Goal: Task Accomplishment & Management: Manage account settings

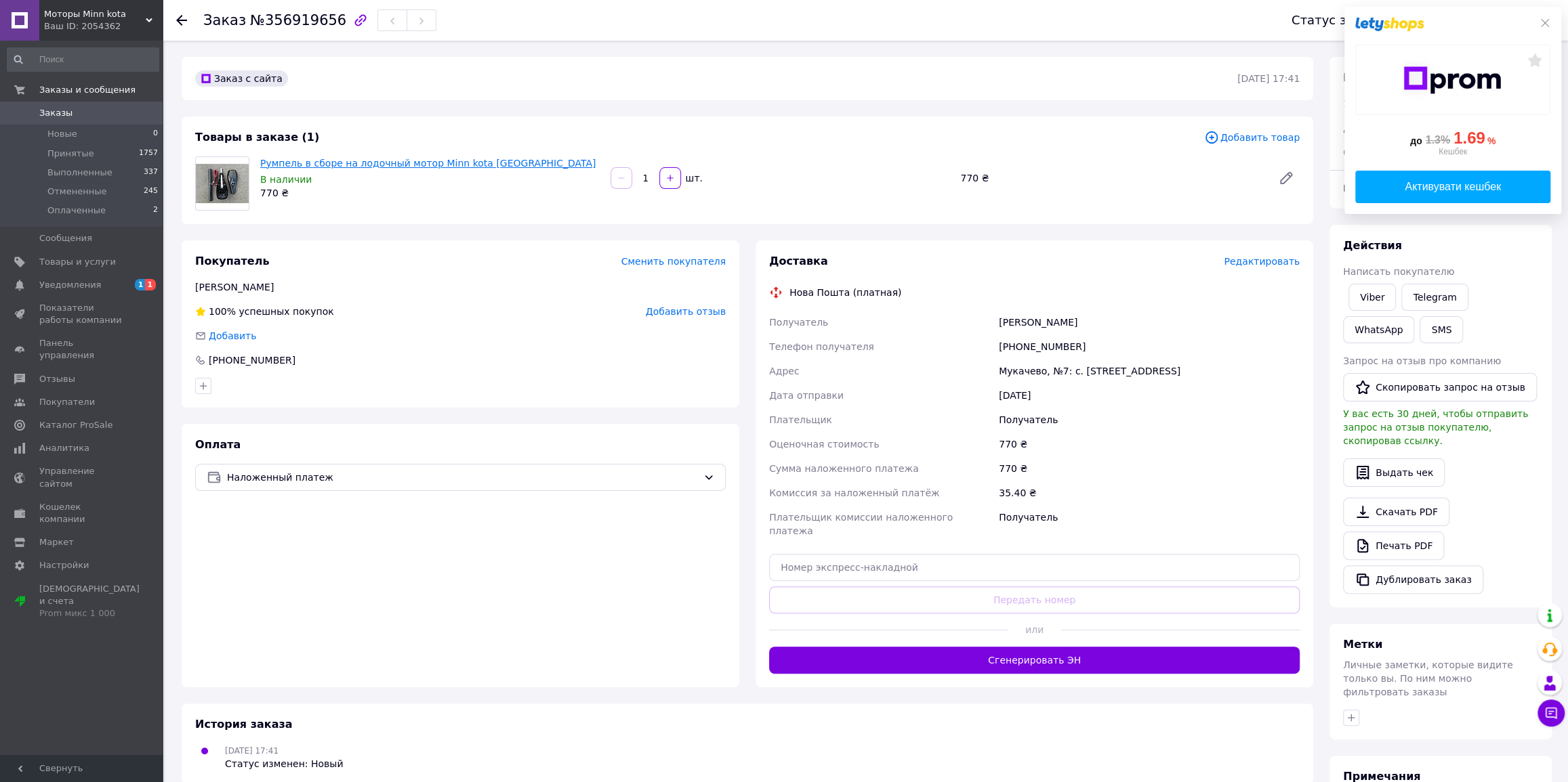
click at [347, 164] on link "Румпель в сборе на лодочный мотор Minn kota [GEOGRAPHIC_DATA]" at bounding box center [428, 163] width 335 height 11
click at [1548, 24] on icon at bounding box center [1545, 23] width 11 height 11
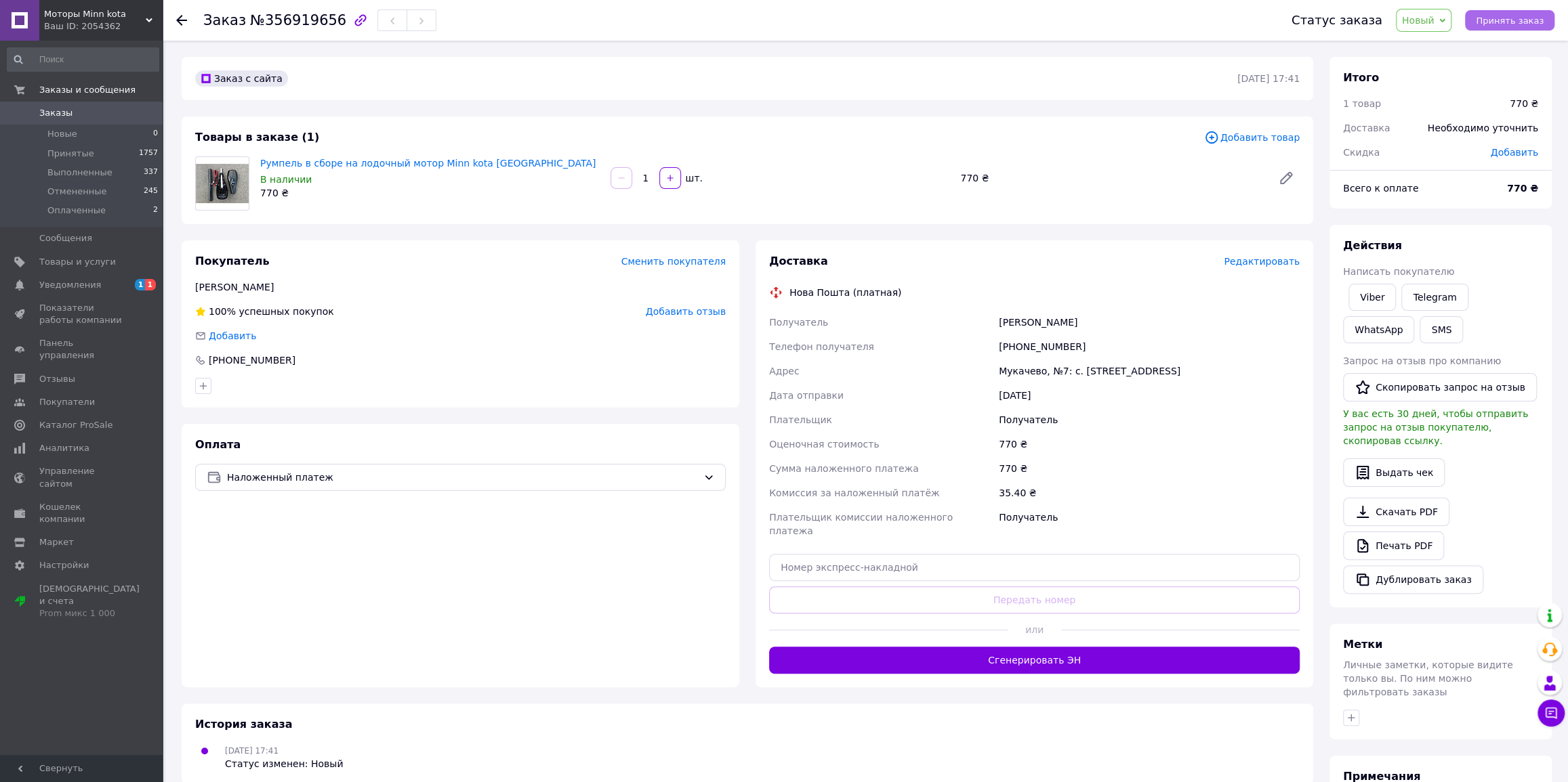
click at [1505, 19] on span "Принять заказ" at bounding box center [1510, 20] width 68 height 10
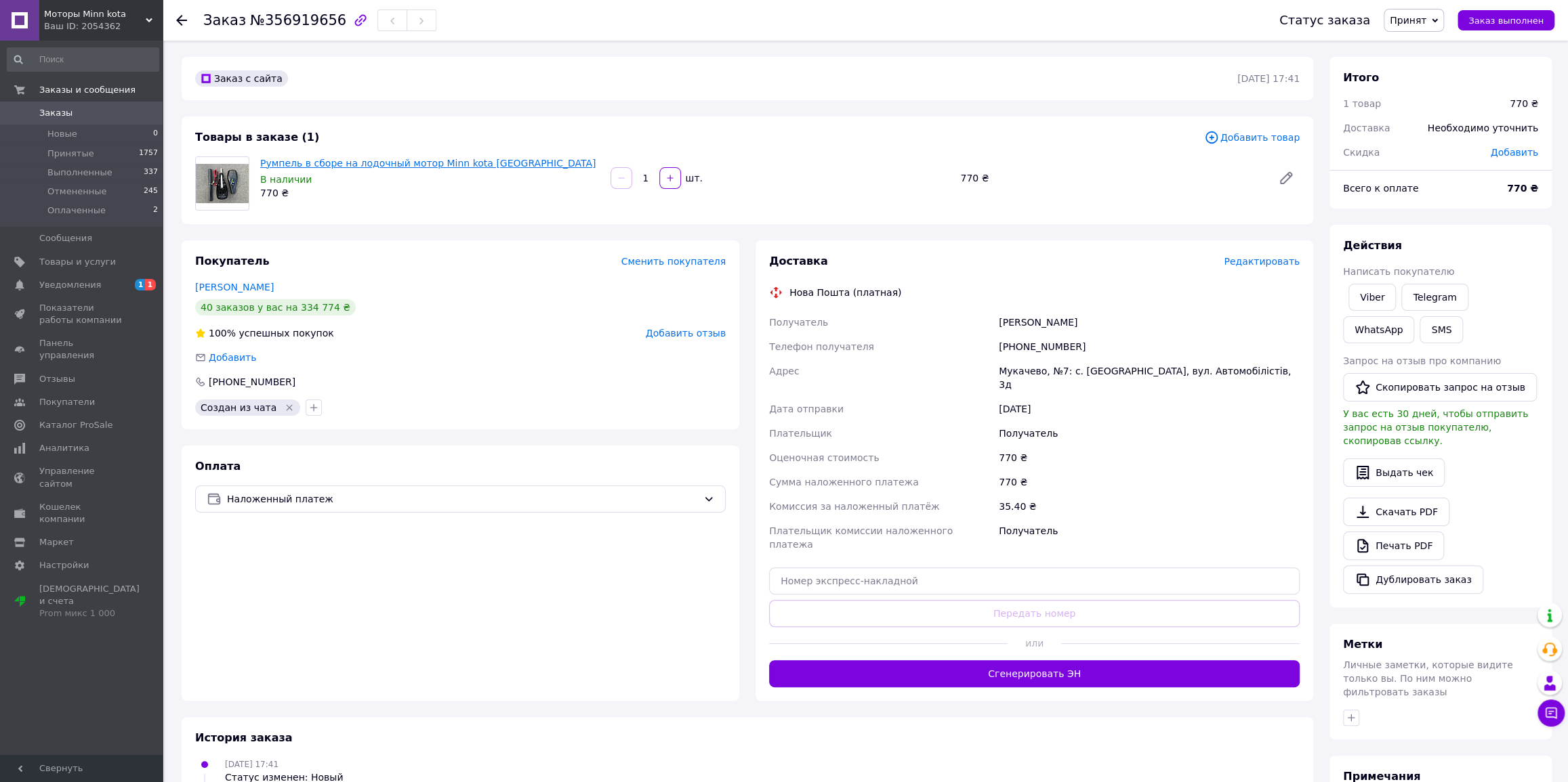
click at [376, 160] on link "Румпель в сборе на лодочный мотор Minn kota [GEOGRAPHIC_DATA]" at bounding box center [428, 163] width 335 height 11
click at [325, 163] on link "Румпель в сборе на лодочный мотор Minn kota [GEOGRAPHIC_DATA]" at bounding box center [428, 163] width 335 height 11
click at [1522, 152] on span "Добавить" at bounding box center [1514, 152] width 47 height 11
click at [1400, 206] on input "text" at bounding box center [1426, 207] width 80 height 27
type input "170"
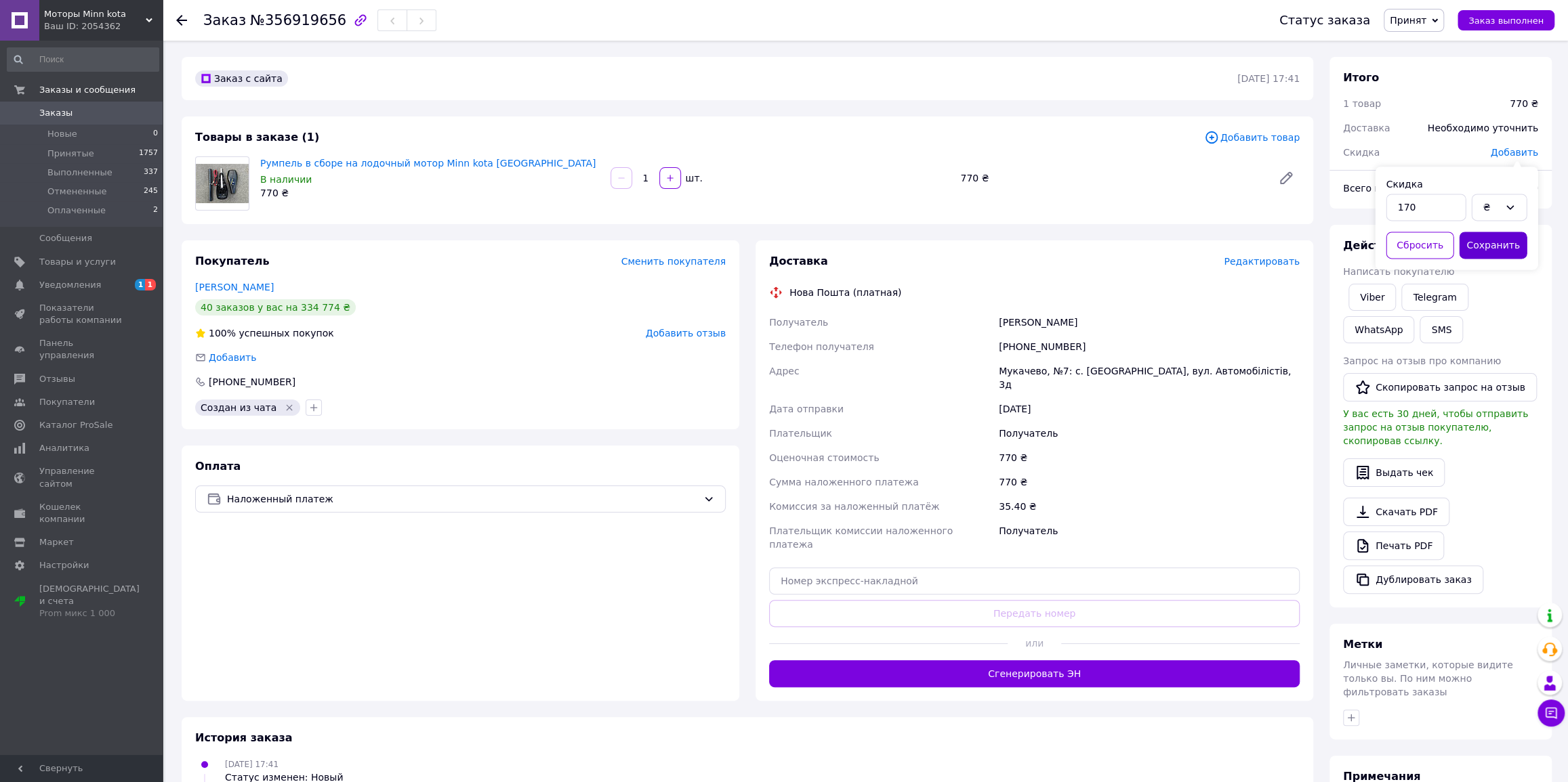
click at [1491, 241] on button "Сохранить" at bounding box center [1493, 245] width 68 height 27
copy link "Румпель в сборе на лодочный мотор Minn kota [GEOGRAPHIC_DATA]"
drag, startPoint x: 260, startPoint y: 161, endPoint x: 484, endPoint y: 159, distance: 224.0
click at [484, 159] on div "Румпель в сборе на лодочный мотор Minn kota С2 В наличии 770 ₴" at bounding box center [430, 178] width 351 height 49
click at [85, 258] on span "Товары и услуги" at bounding box center [77, 262] width 76 height 12
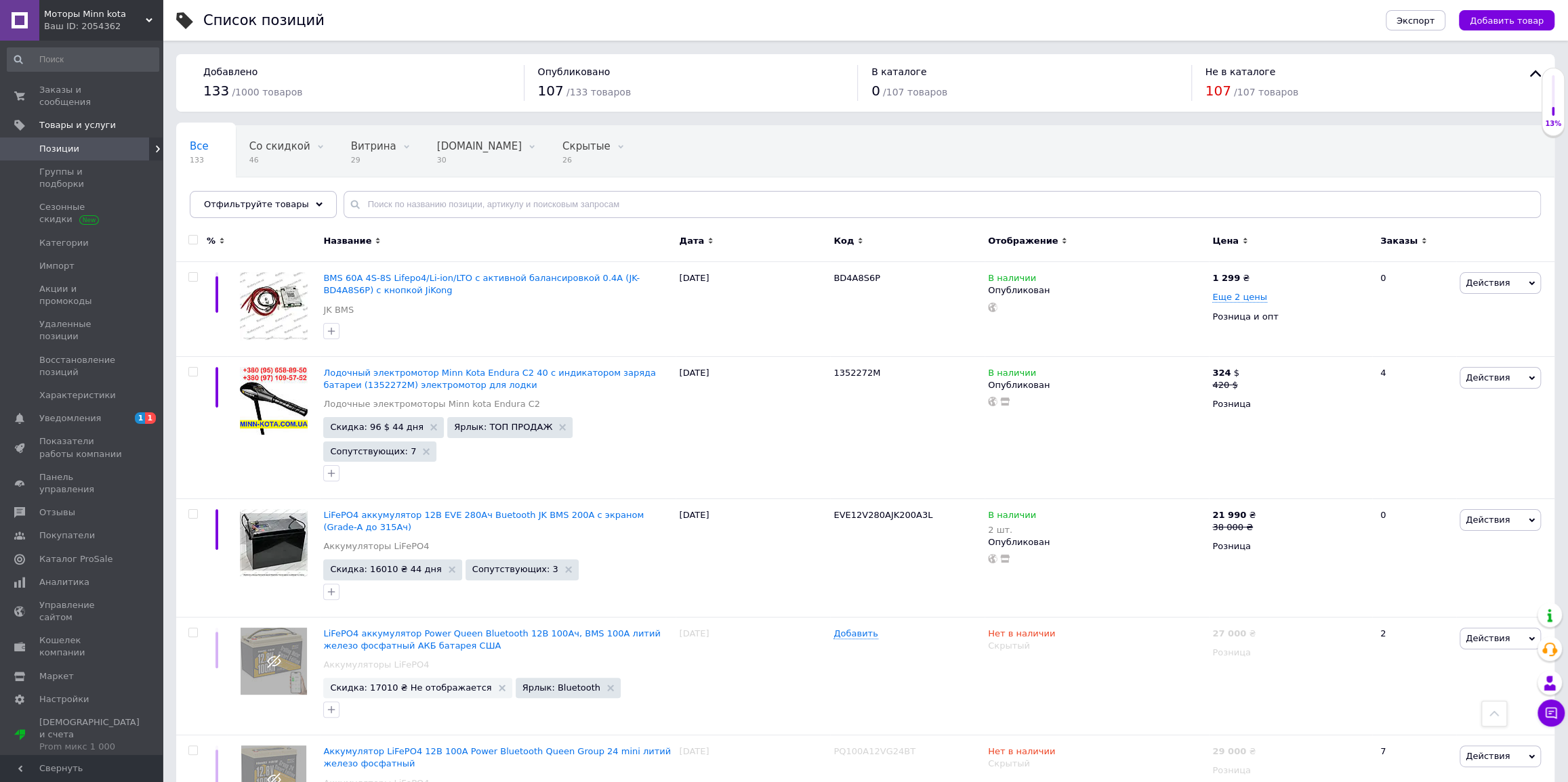
scroll to position [8929, 0]
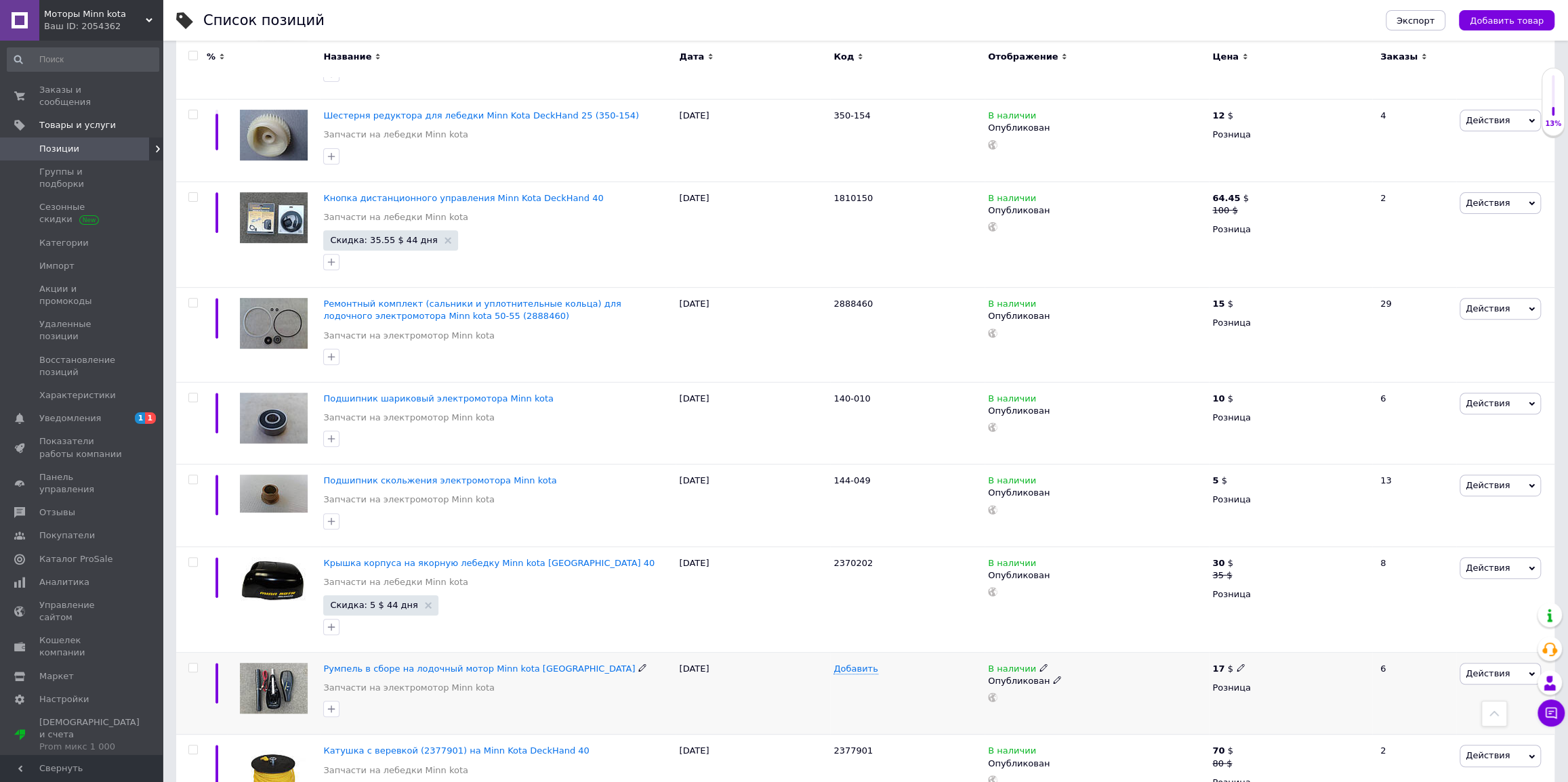
click at [1238, 665] on use at bounding box center [1240, 669] width 8 height 8
drag, startPoint x: 1277, startPoint y: 378, endPoint x: 1240, endPoint y: 377, distance: 37.0
click at [1240, 653] on div "17 $ Цена 17 Валюта $ € CHF ₴ £ ¥ PLN ₸ MDL HUF KGS CN¥ TRY ₩ lei Розница" at bounding box center [1290, 694] width 163 height 82
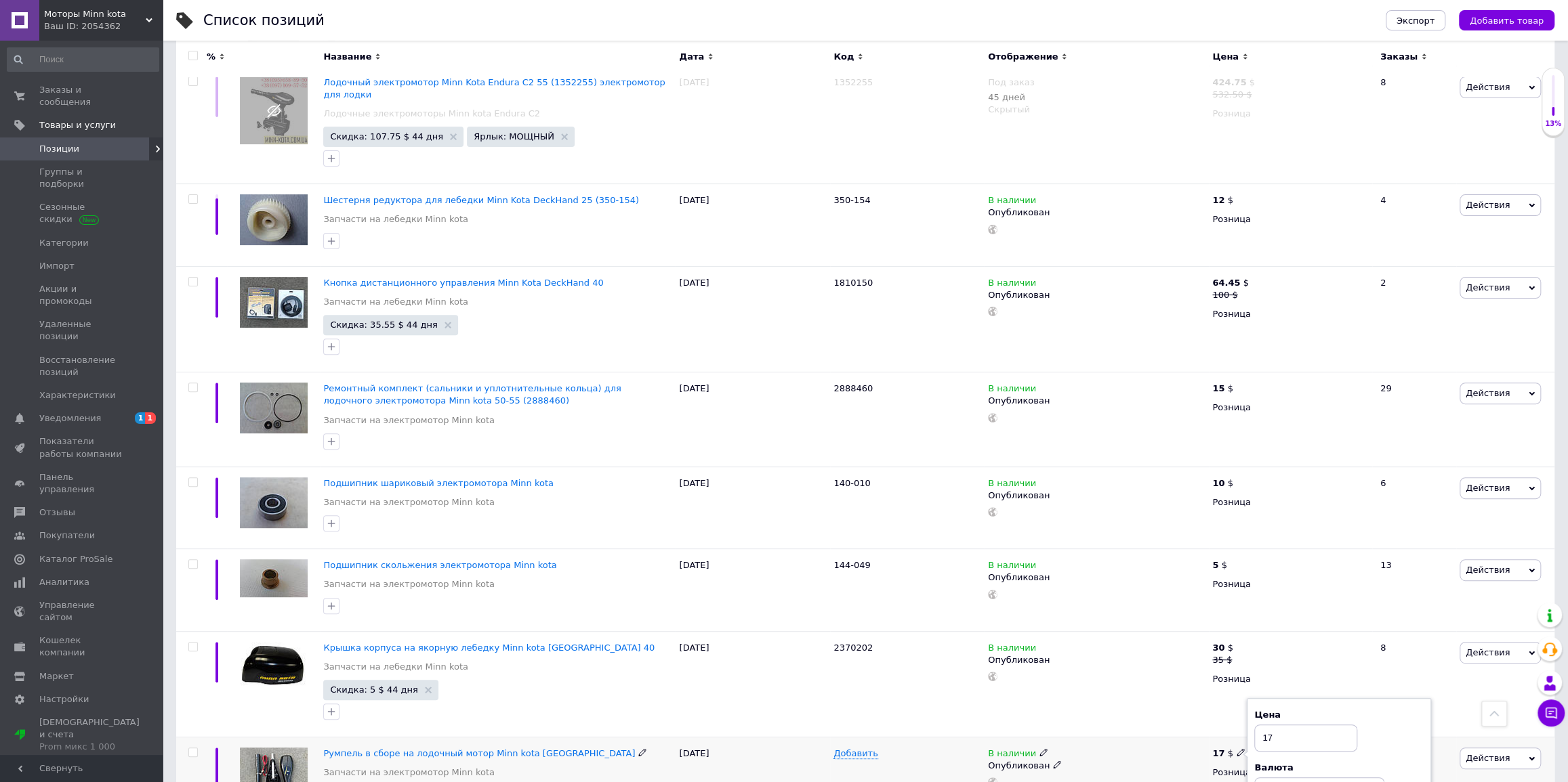
scroll to position [8854, 0]
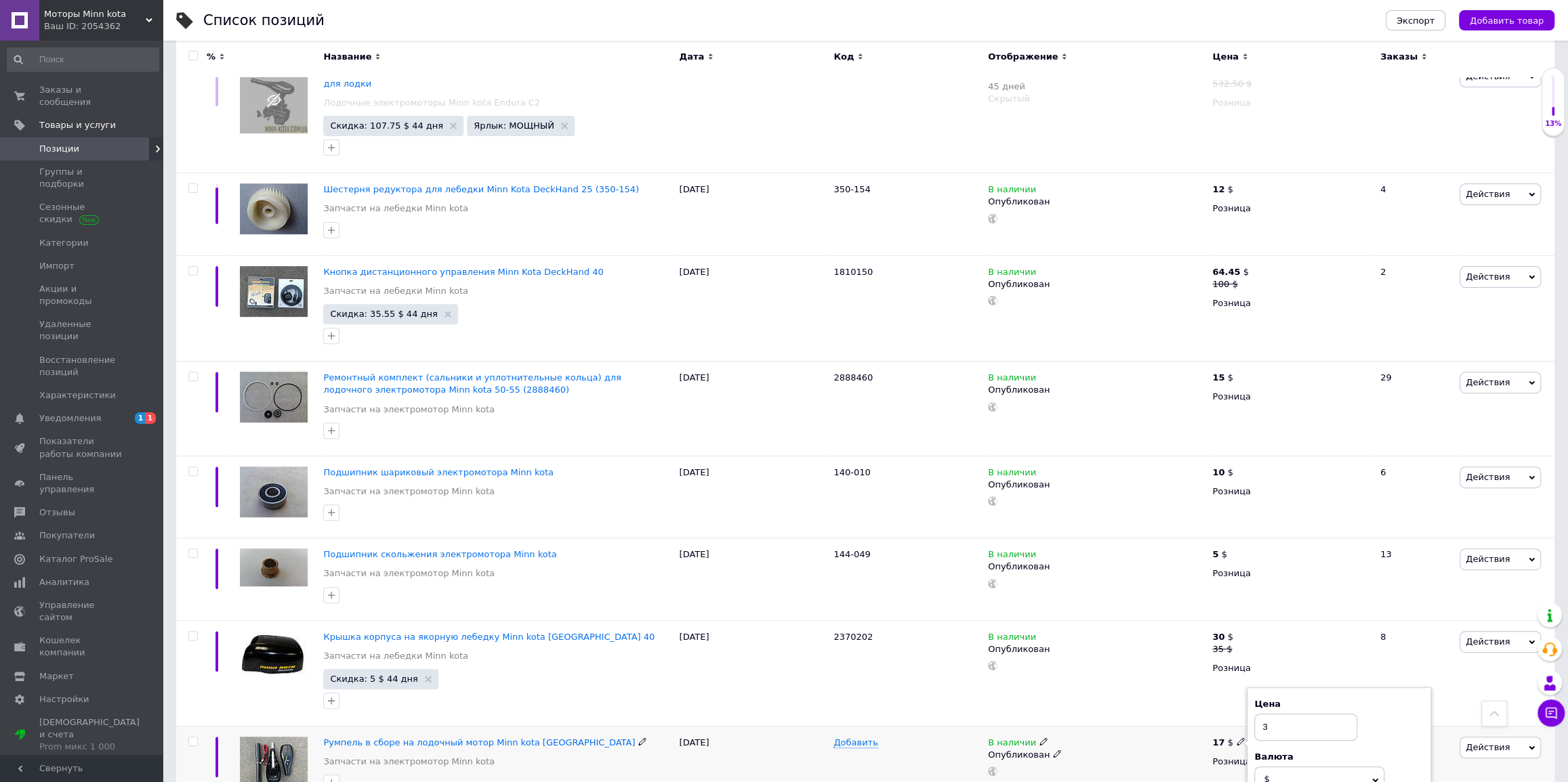
type input "30"
click at [1237, 737] on icon at bounding box center [1240, 741] width 8 height 8
drag, startPoint x: 1281, startPoint y: 445, endPoint x: 1232, endPoint y: 446, distance: 49.0
type input "35"
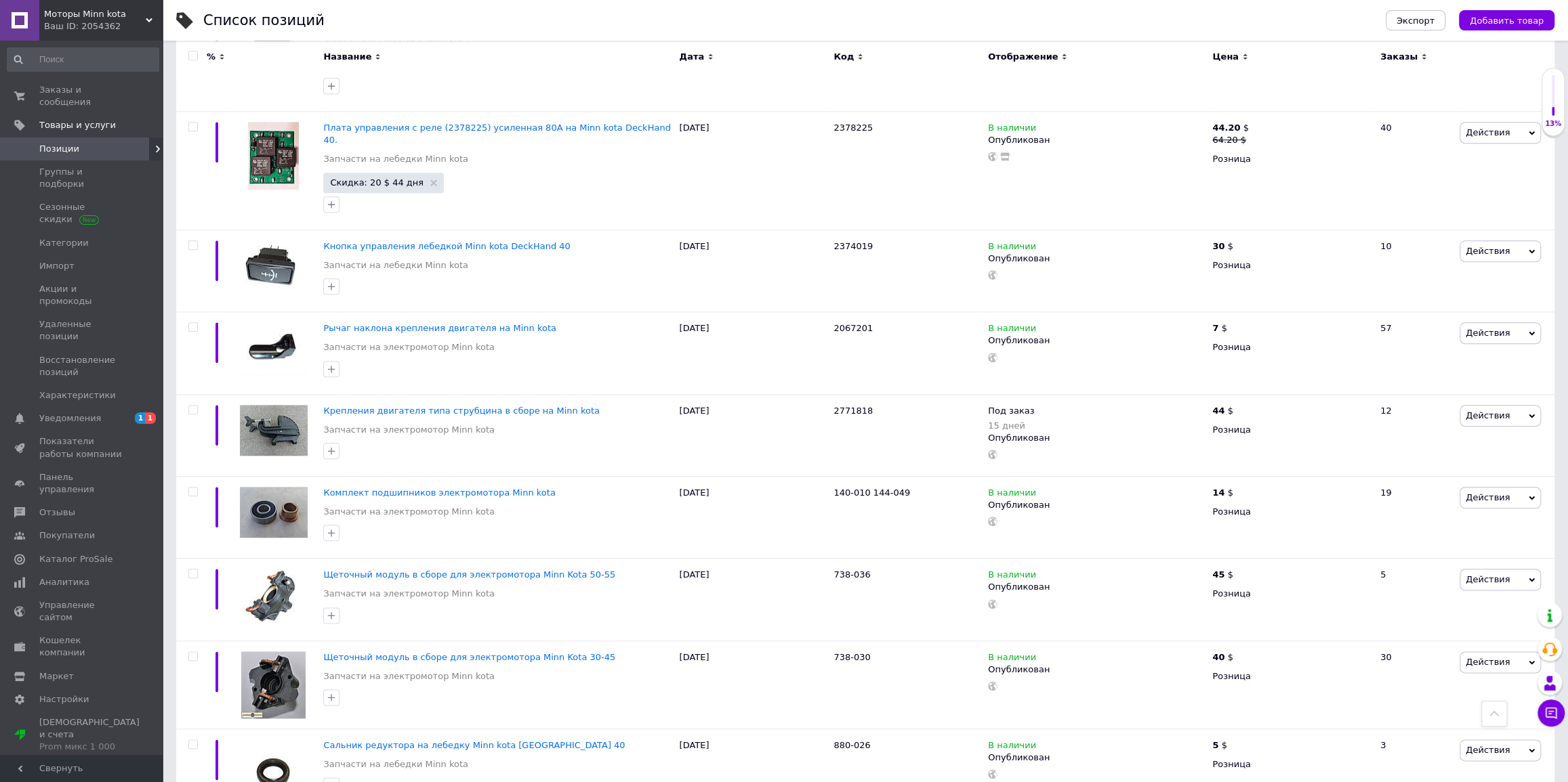
scroll to position [9751, 0]
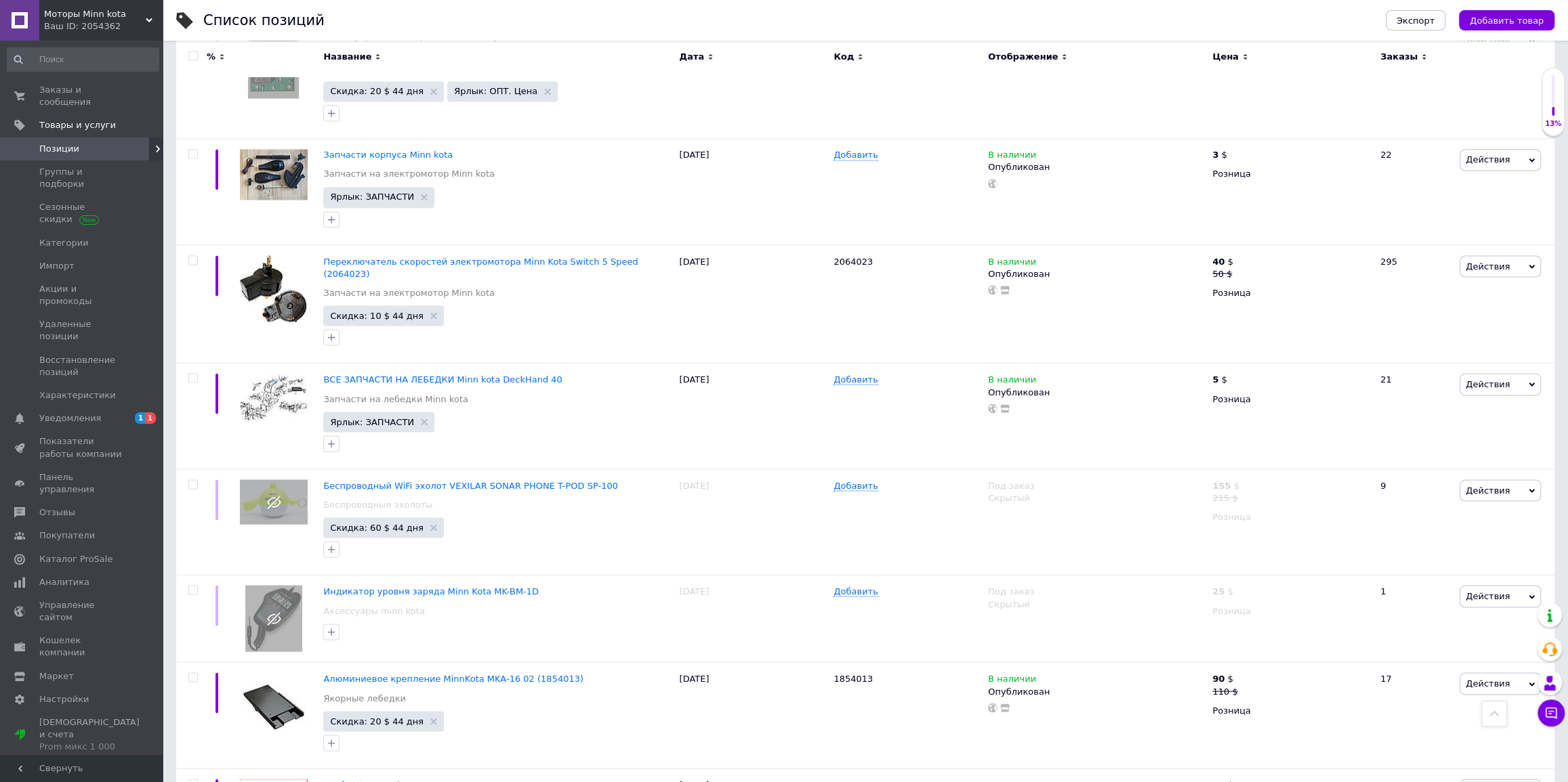
scroll to position [1908, 0]
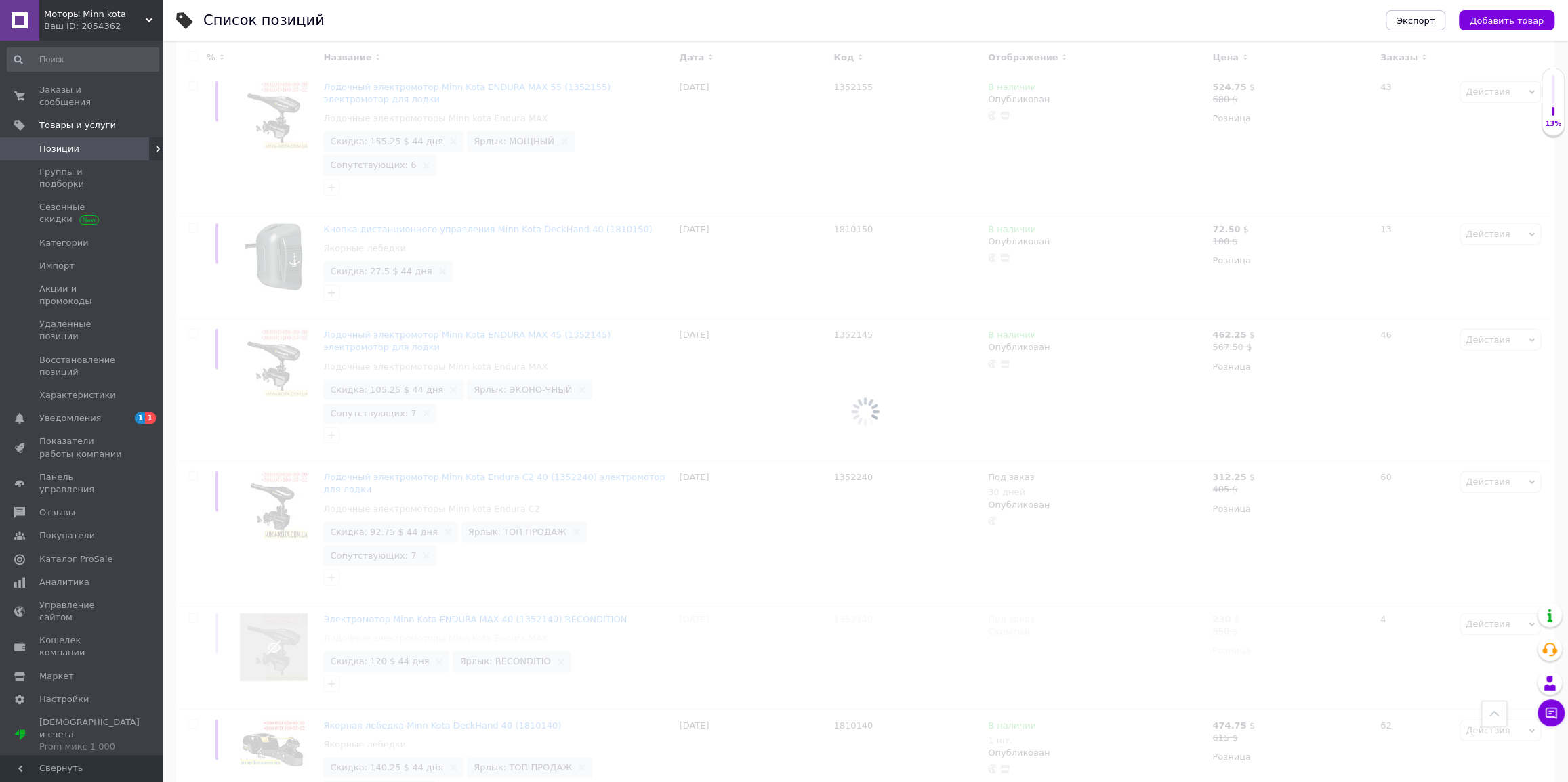
scroll to position [1694, 0]
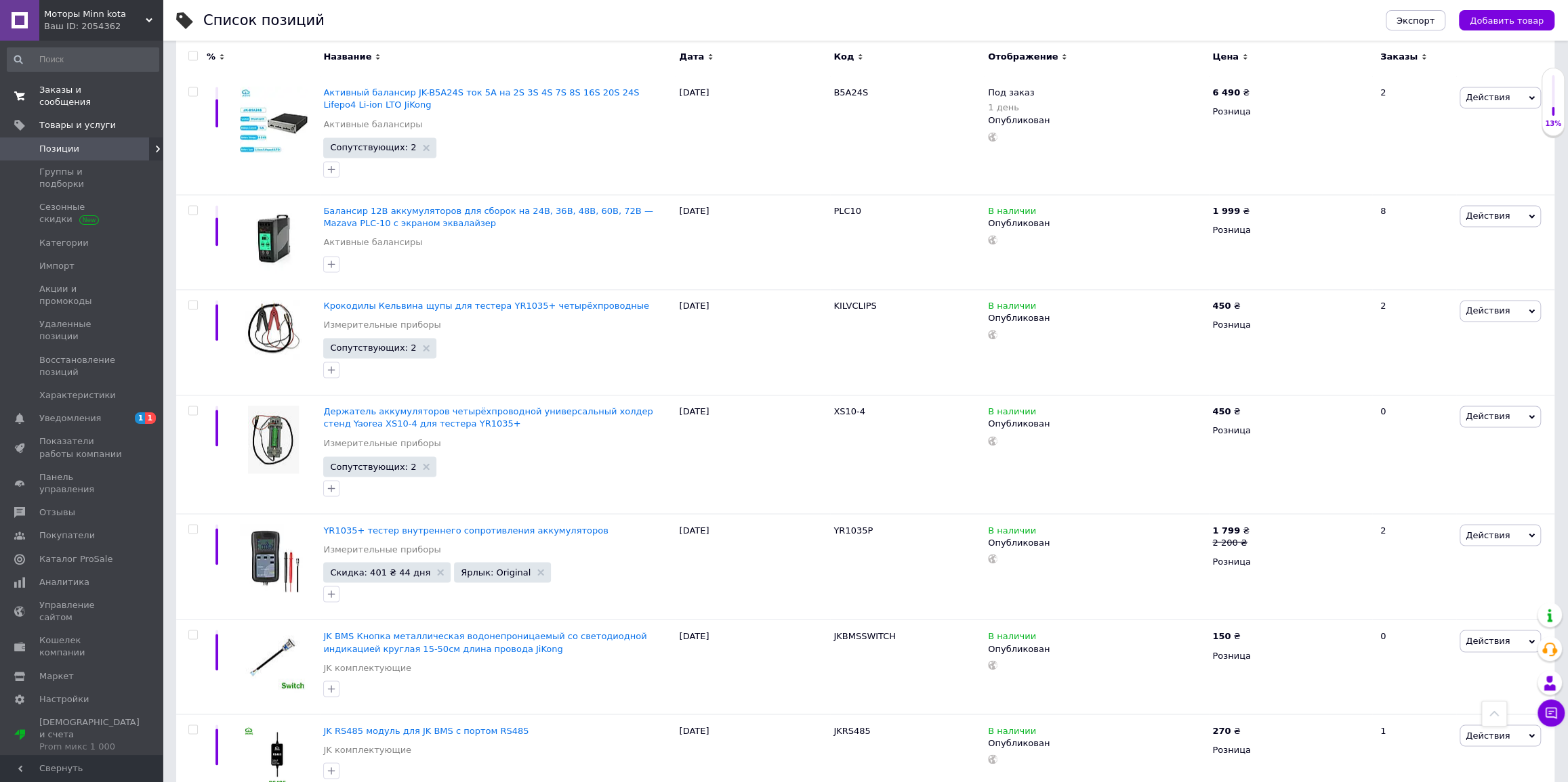
click at [80, 90] on span "Заказы и сообщения" at bounding box center [82, 96] width 86 height 25
